Goal: Transaction & Acquisition: Purchase product/service

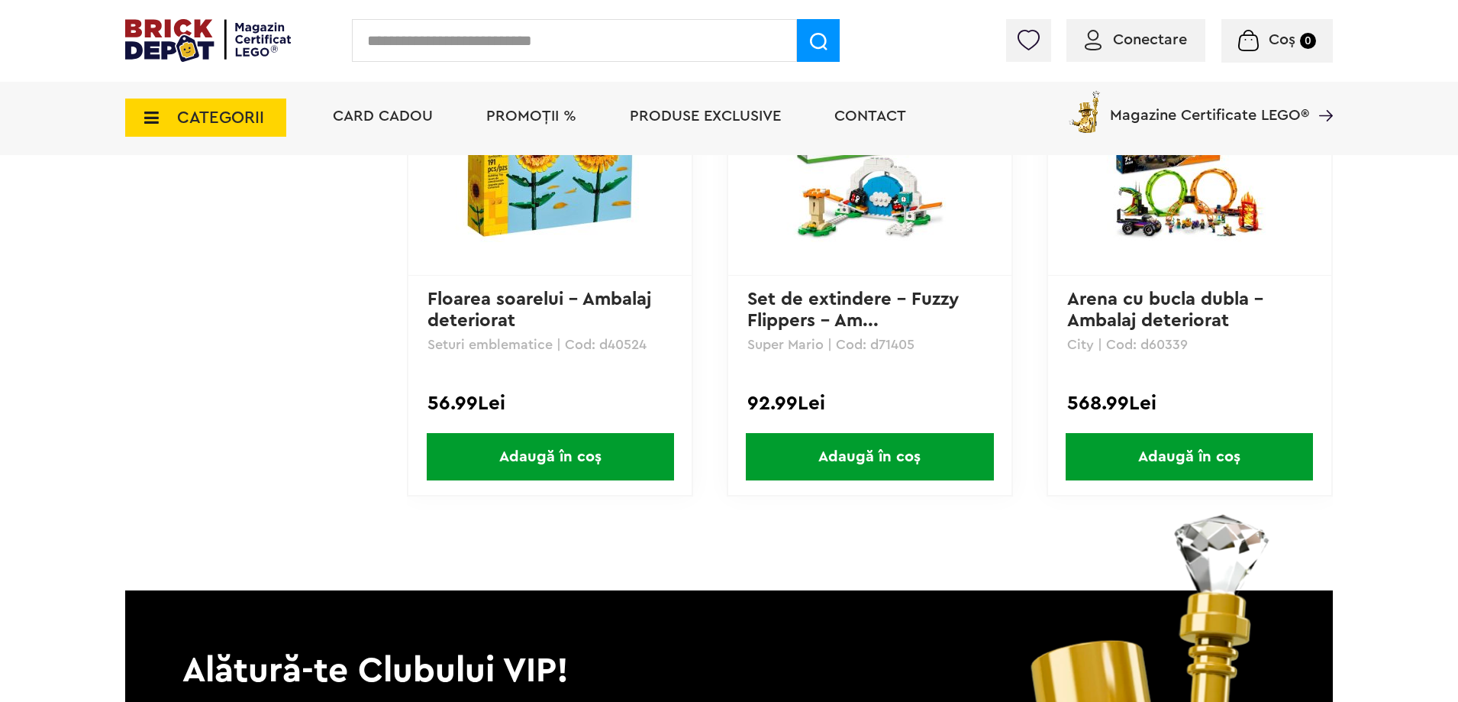
scroll to position [1222, 0]
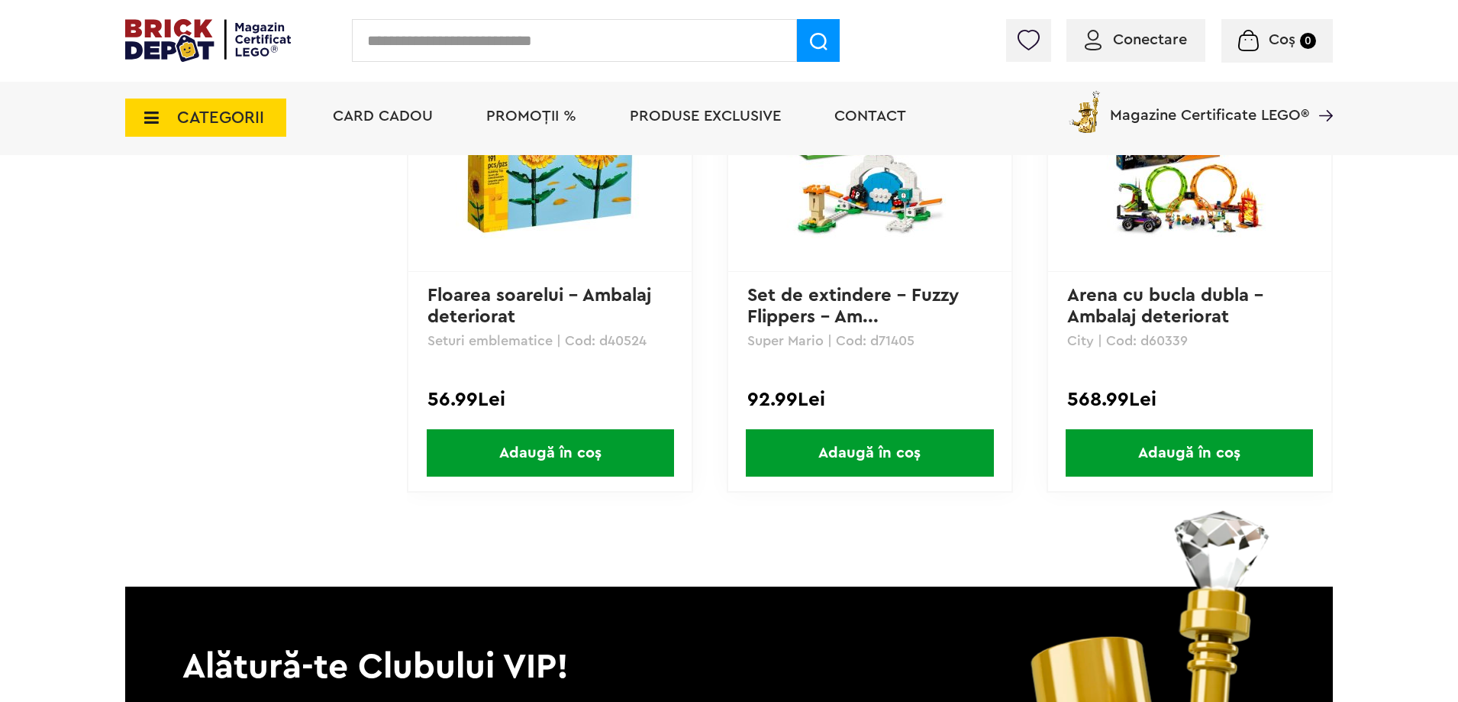
click at [525, 126] on li "PROMOȚII %" at bounding box center [531, 118] width 121 height 74
click at [530, 118] on span "PROMOȚII %" at bounding box center [531, 115] width 90 height 15
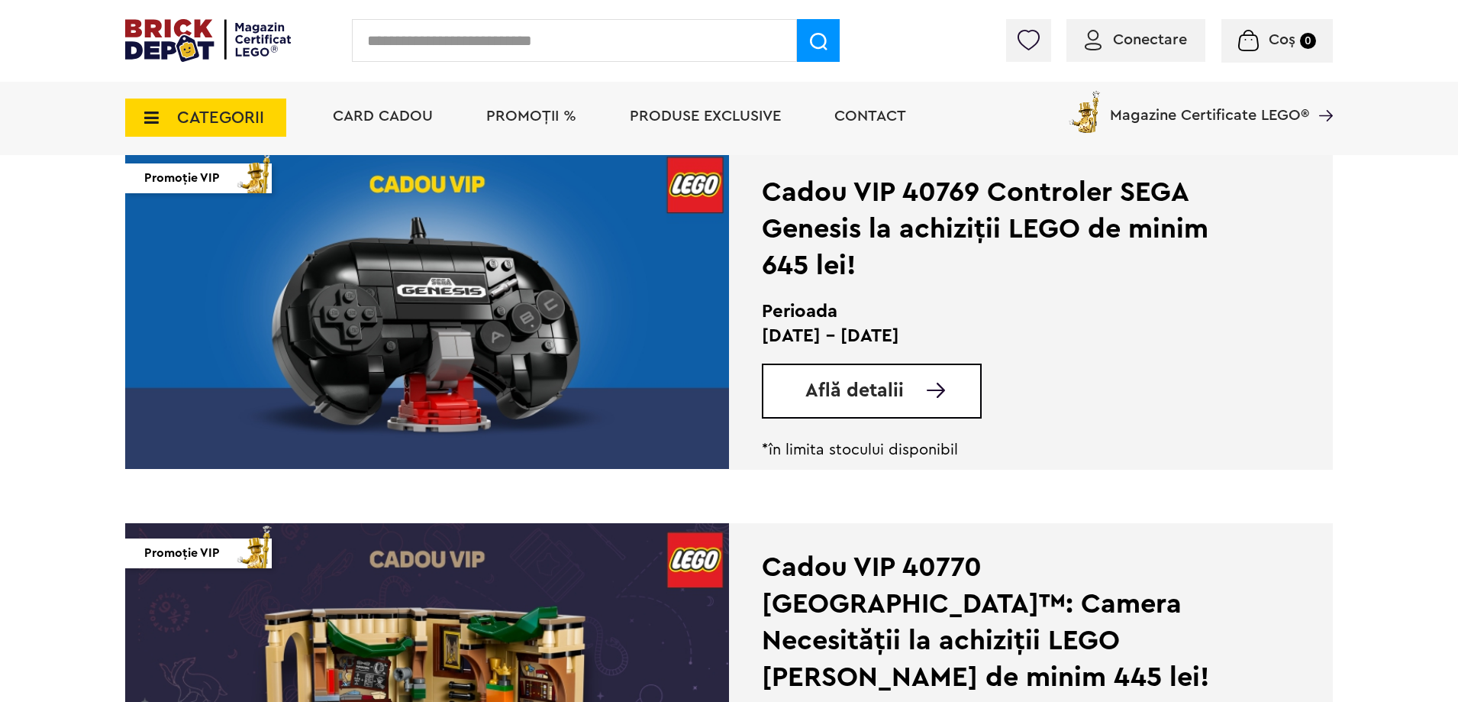
scroll to position [1731, 0]
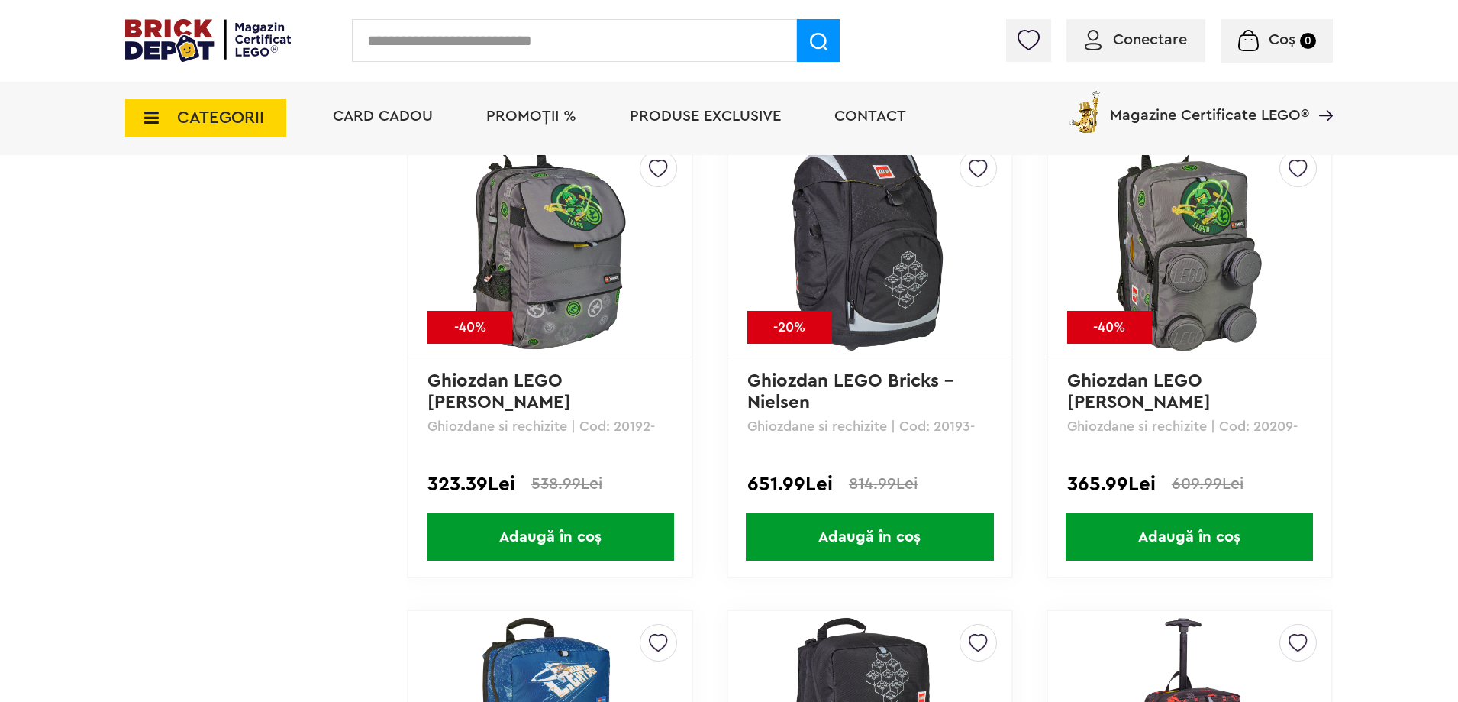
scroll to position [1629, 0]
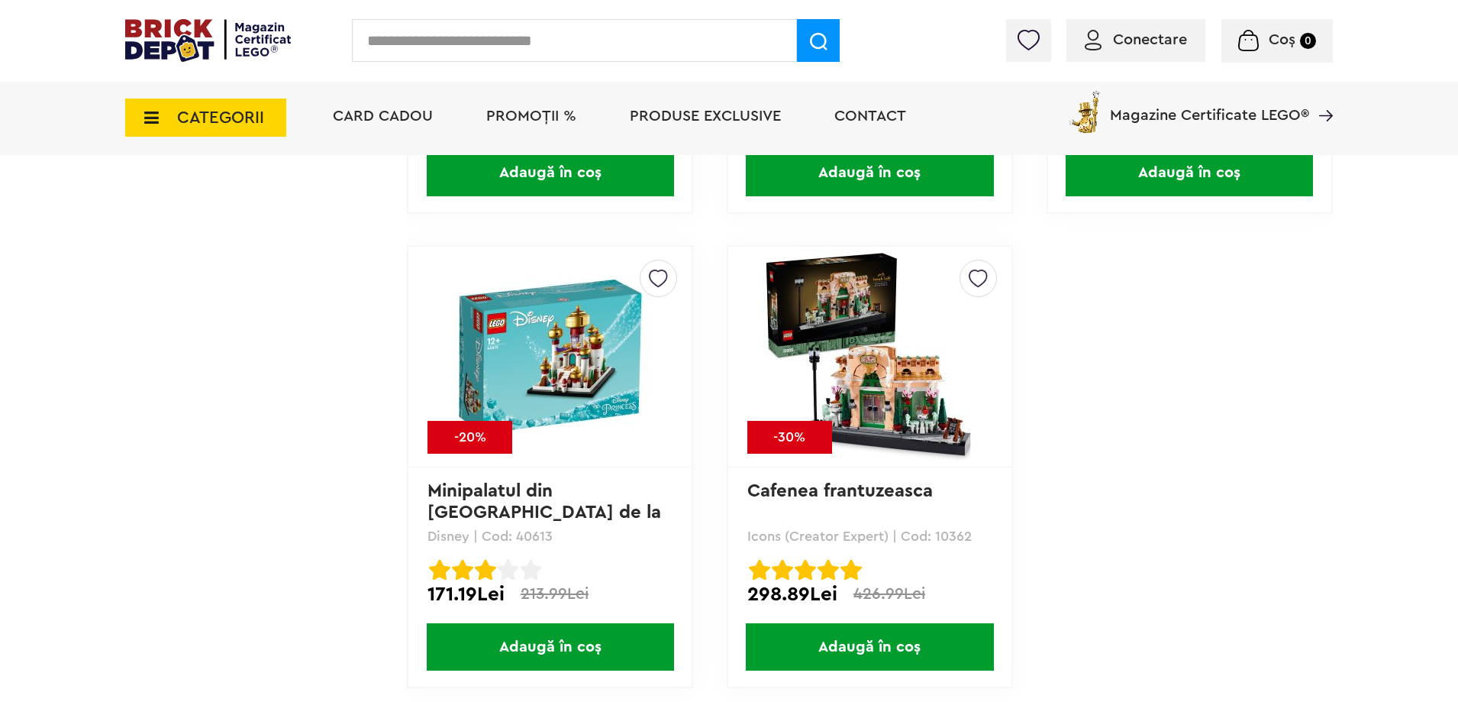
scroll to position [12318, 0]
